Goal: Task Accomplishment & Management: Manage account settings

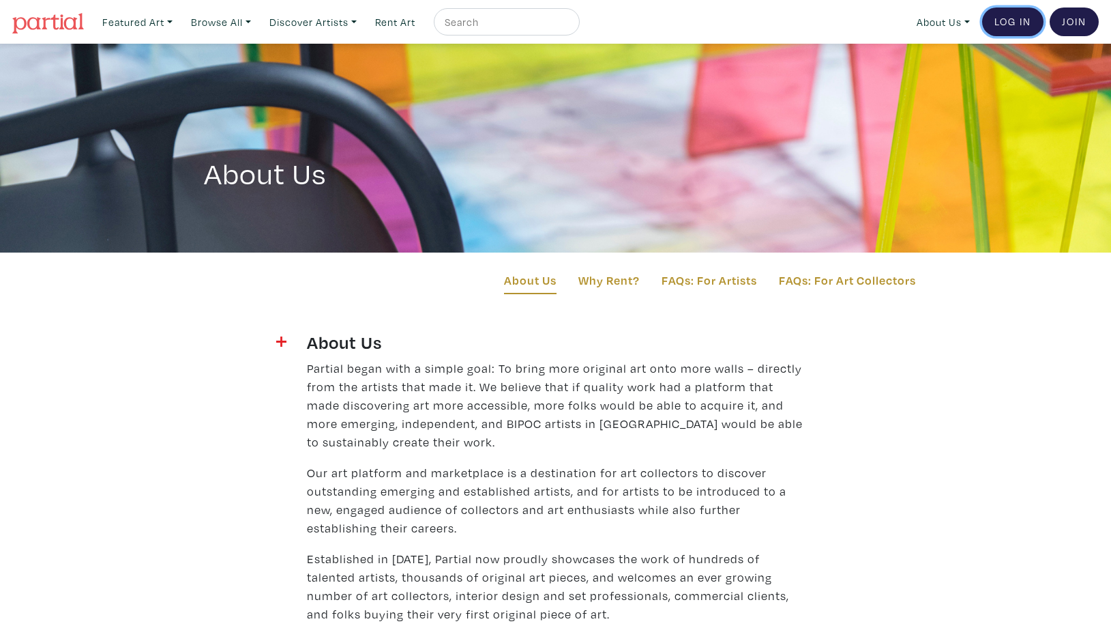
click at [1017, 17] on link "Log In" at bounding box center [1012, 22] width 61 height 29
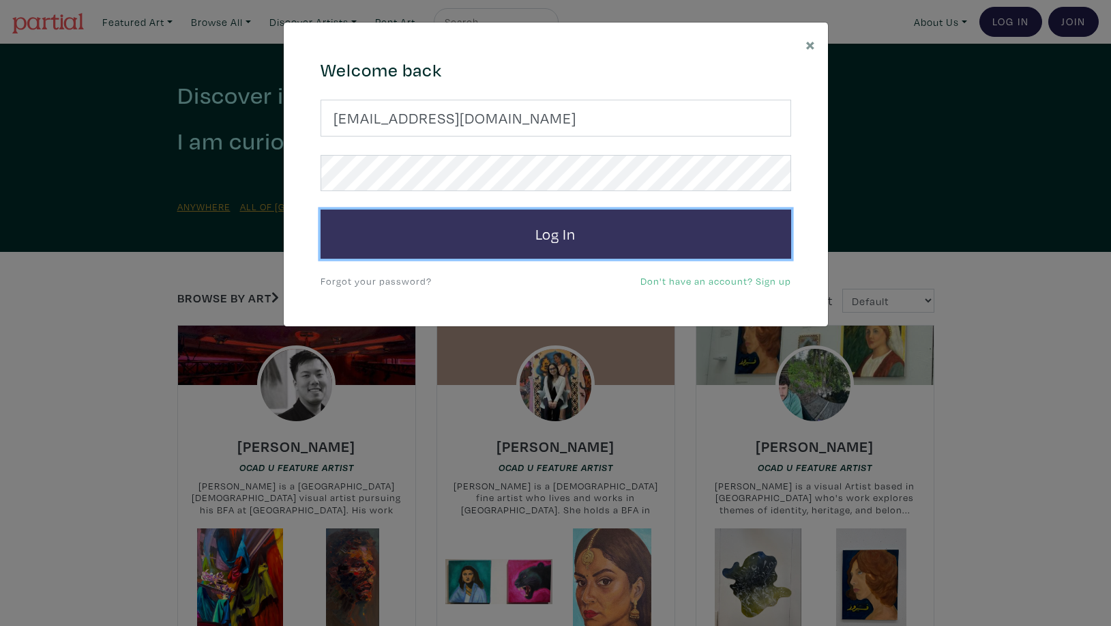
click at [549, 227] on button "Log In" at bounding box center [556, 233] width 471 height 49
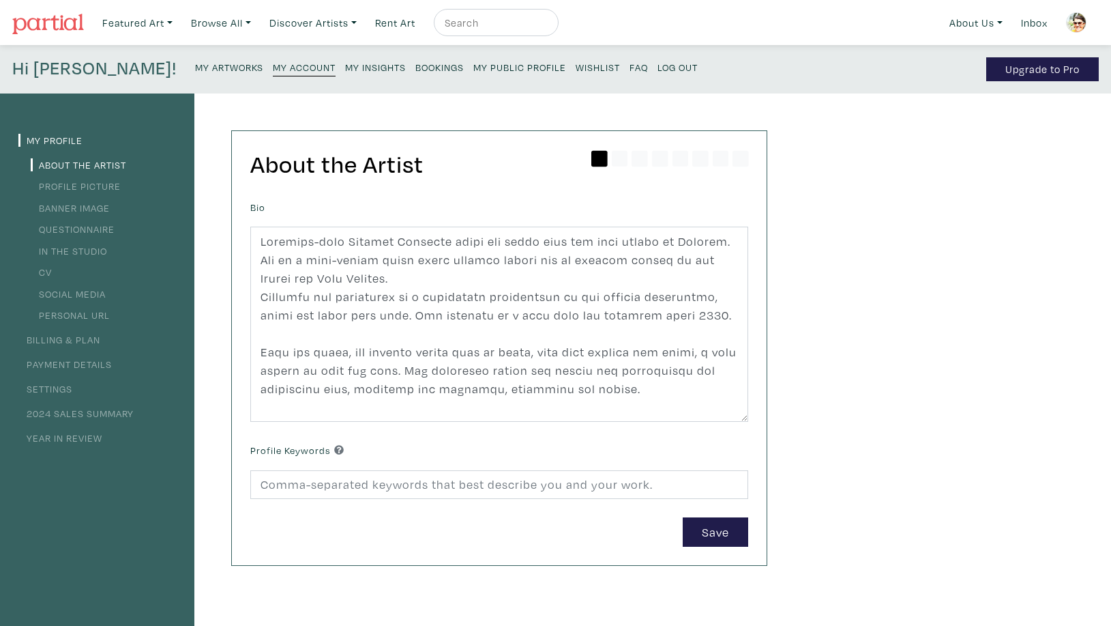
click at [345, 67] on small "My Insights" at bounding box center [375, 67] width 61 height 13
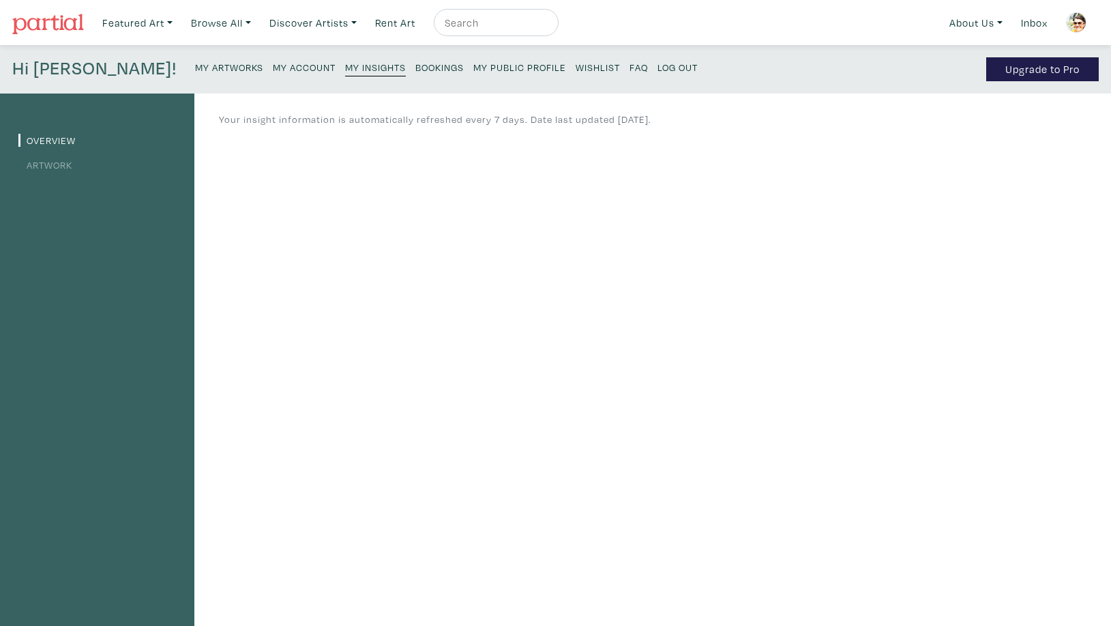
click at [195, 68] on small "My Artworks" at bounding box center [229, 67] width 68 height 13
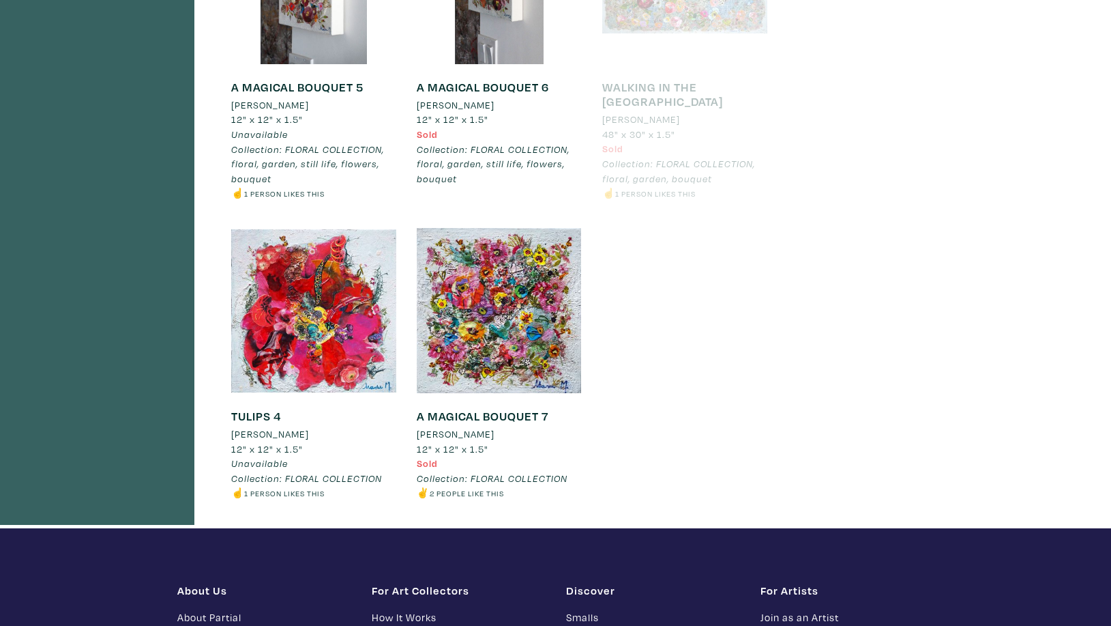
scroll to position [862, 0]
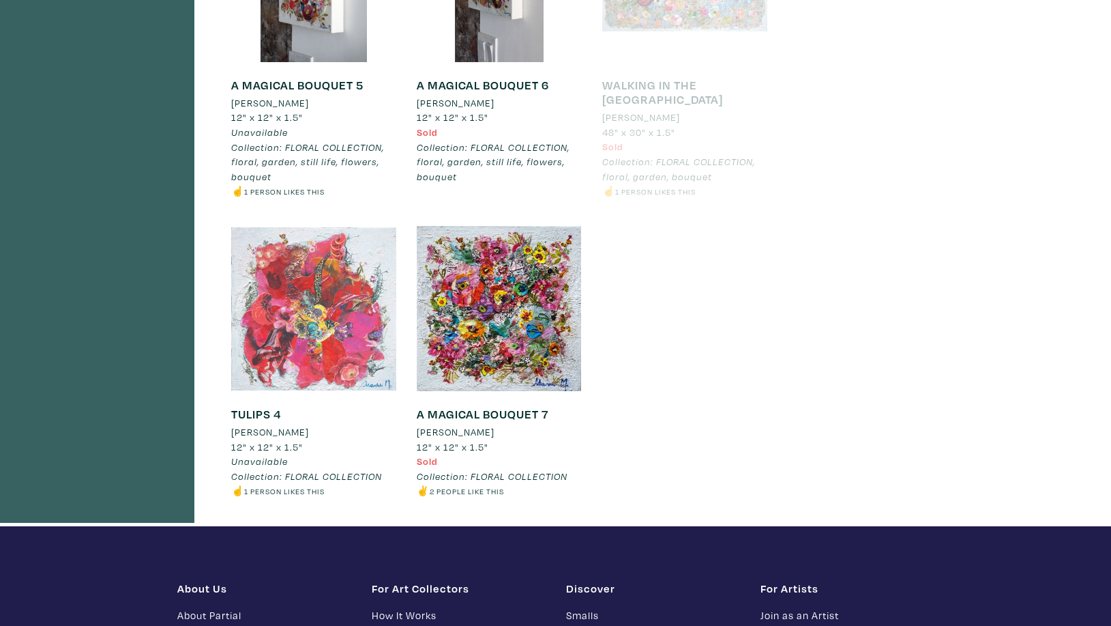
click at [296, 338] on div at bounding box center [313, 308] width 165 height 165
click at [302, 320] on div at bounding box center [313, 308] width 165 height 165
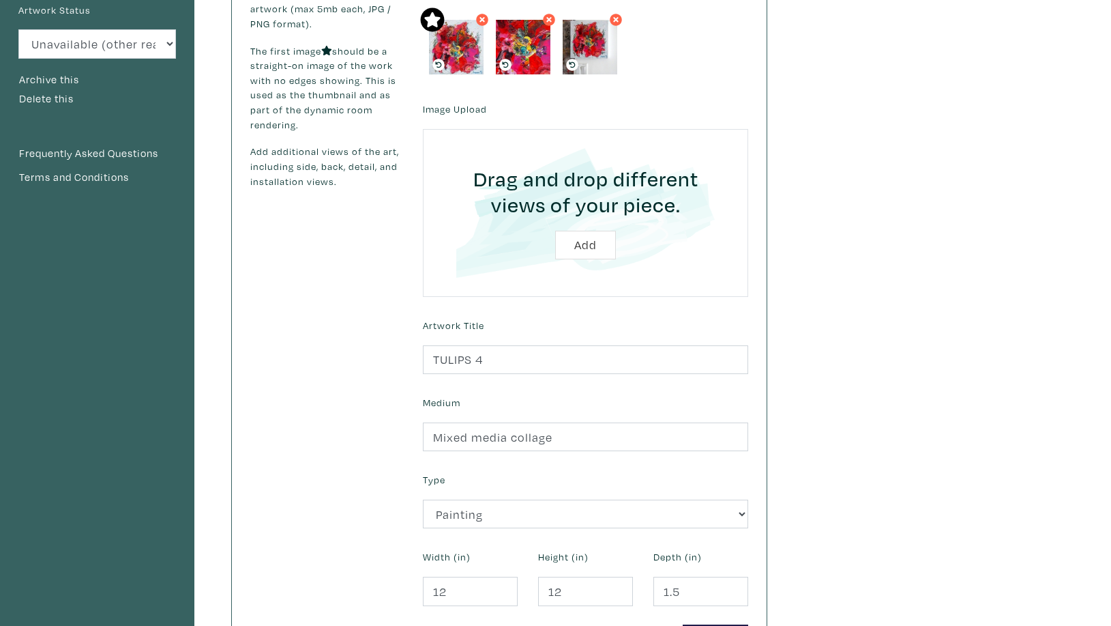
scroll to position [200, 0]
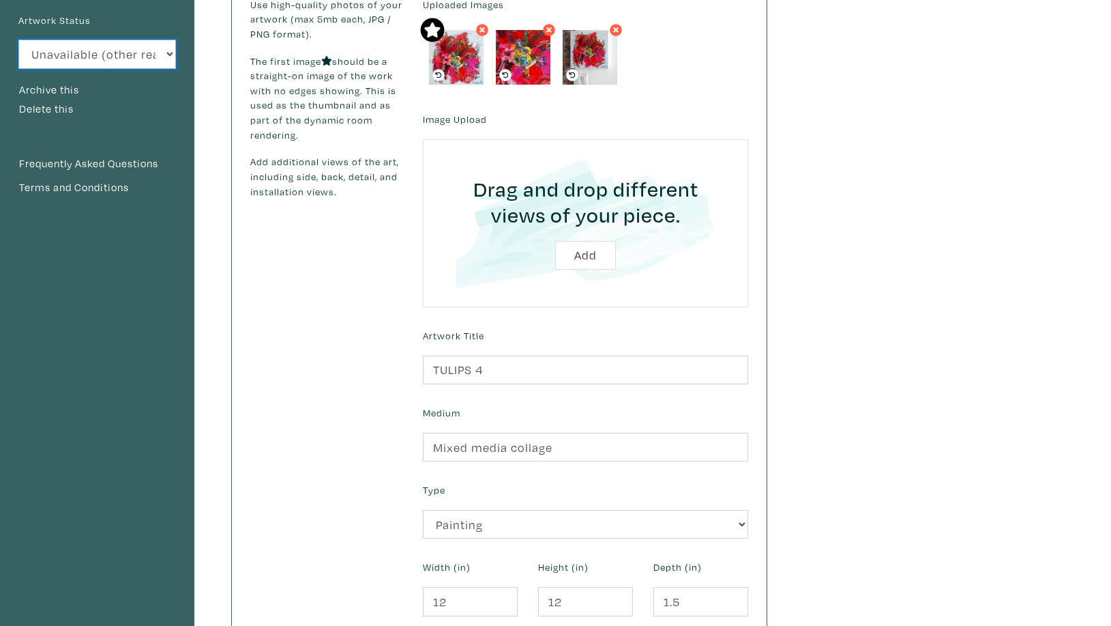
click at [18, 40] on select "Available Sold Rented Unavailable (other reason)" at bounding box center [97, 54] width 158 height 29
select select "3"
click option "Sold" at bounding box center [0, 0] width 0 height 0
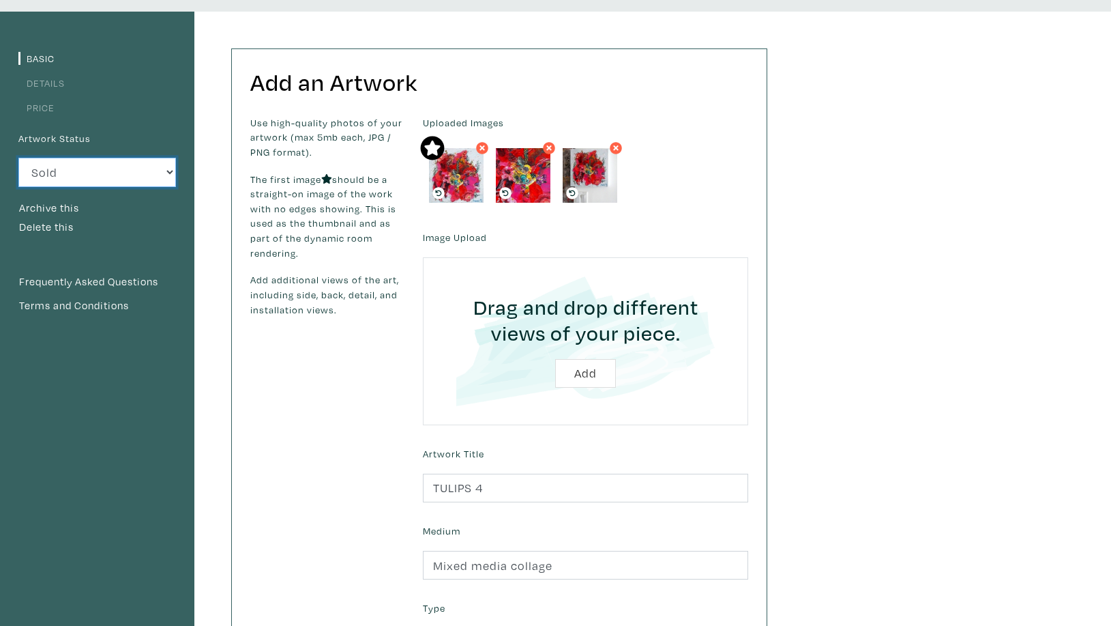
scroll to position [0, 0]
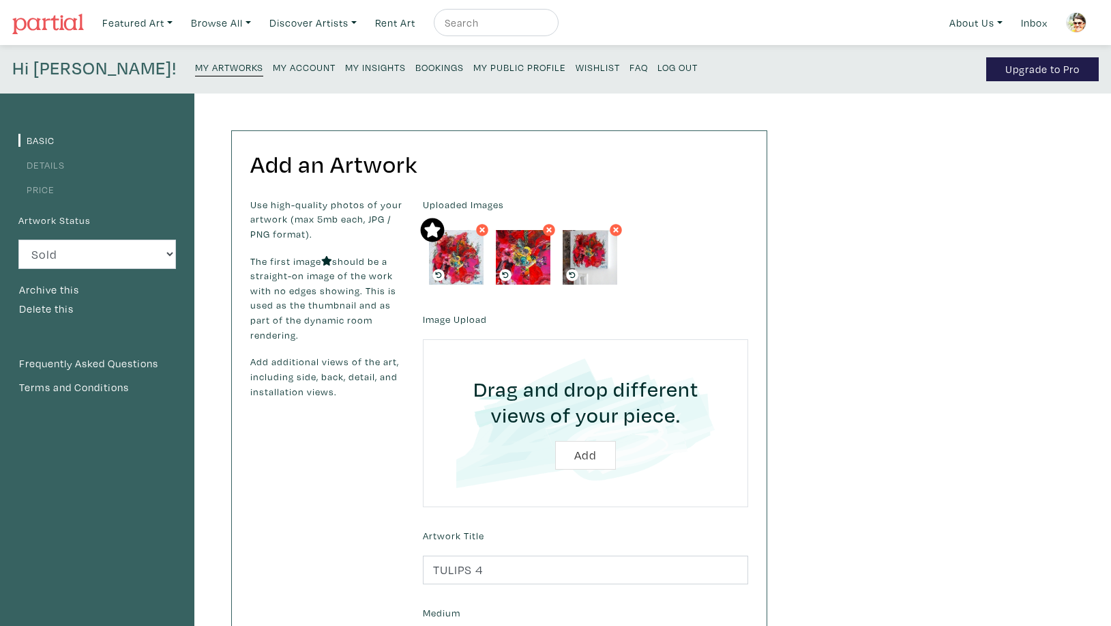
click at [195, 63] on small "My Artworks" at bounding box center [229, 67] width 68 height 13
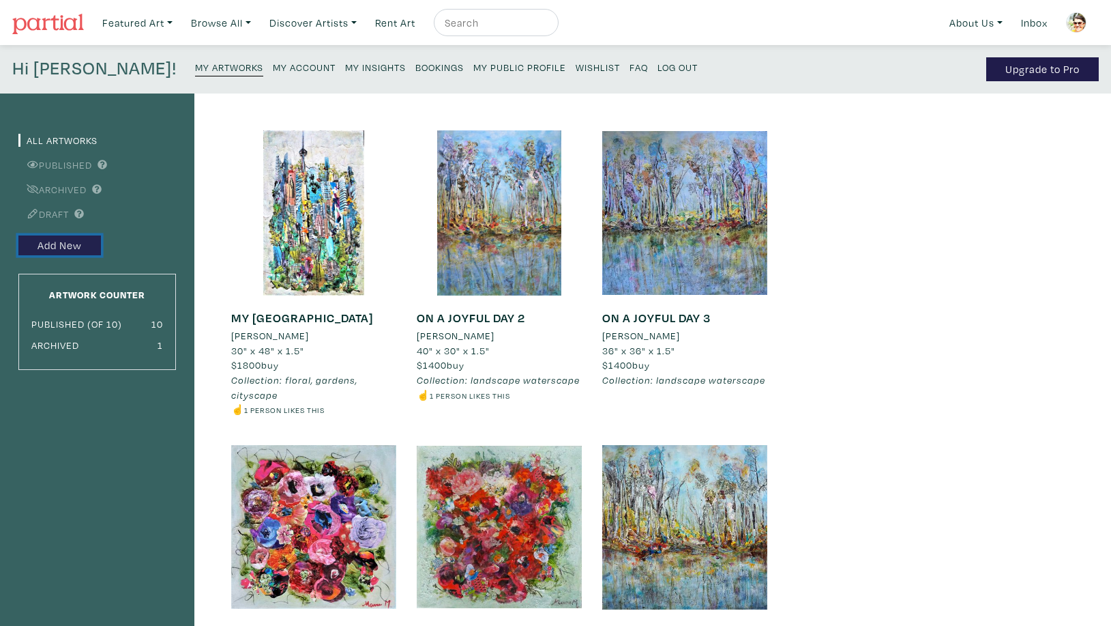
click at [72, 244] on link "Add New" at bounding box center [59, 245] width 83 height 20
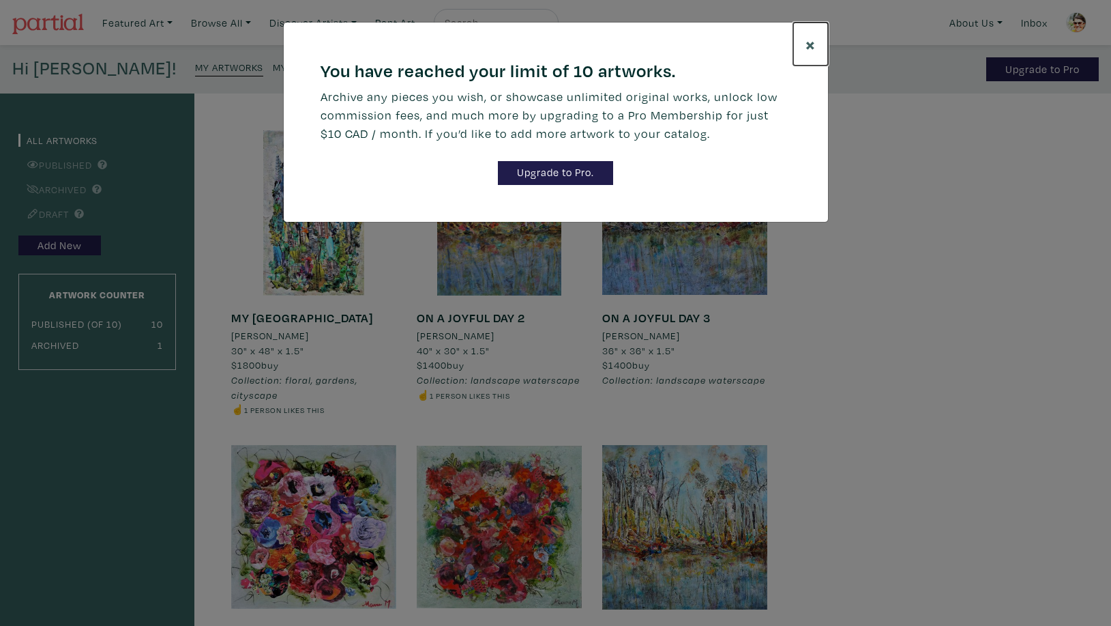
click at [810, 41] on span "×" at bounding box center [811, 44] width 10 height 24
